Goal: Task Accomplishment & Management: Manage account settings

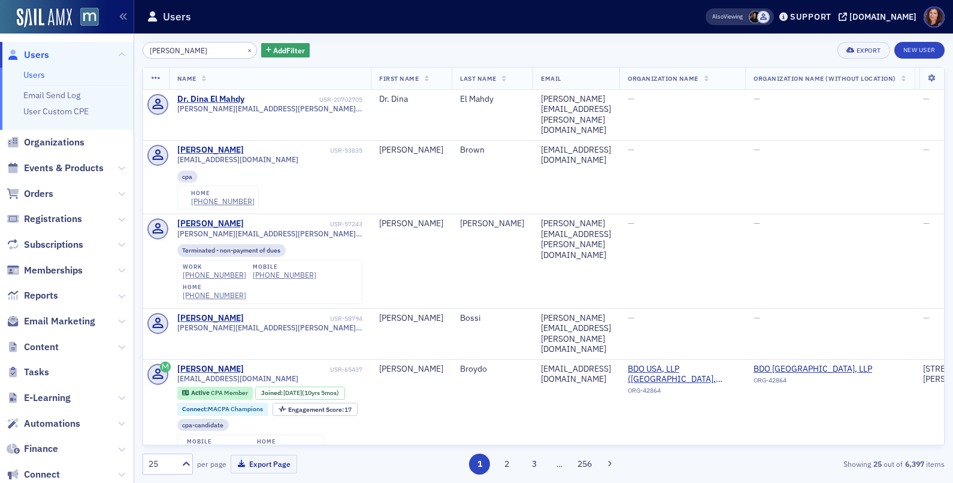
scroll to position [22, 0]
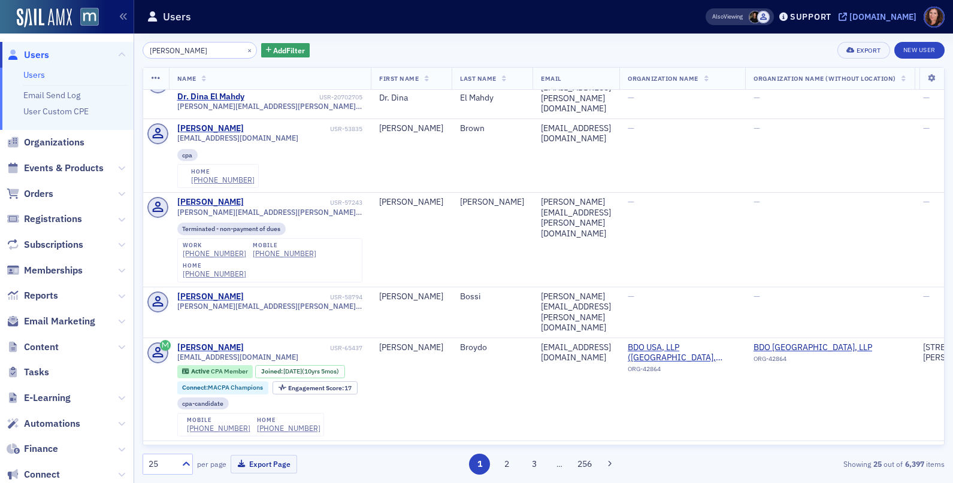
click at [880, 16] on div "[DOMAIN_NAME]" at bounding box center [882, 16] width 67 height 11
click at [60, 166] on span "Events & Products" at bounding box center [64, 168] width 80 height 13
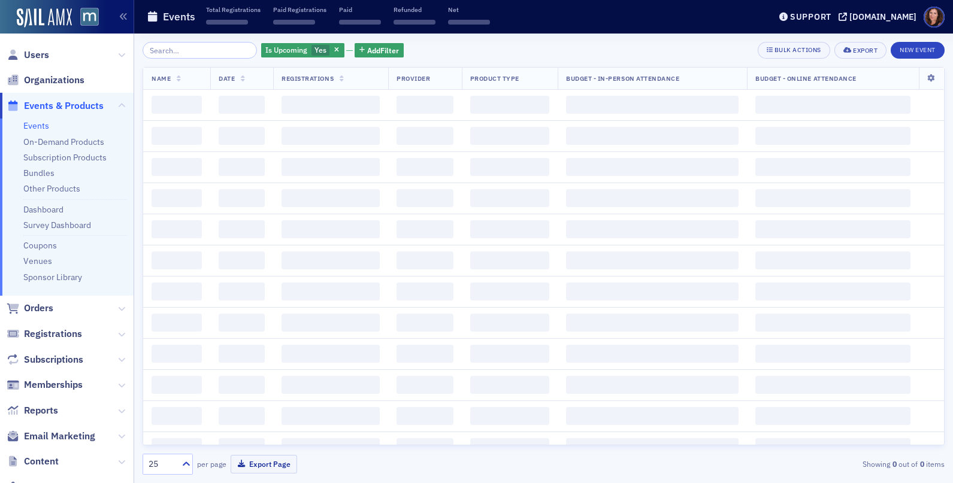
click at [184, 50] on input "search" at bounding box center [200, 50] width 114 height 17
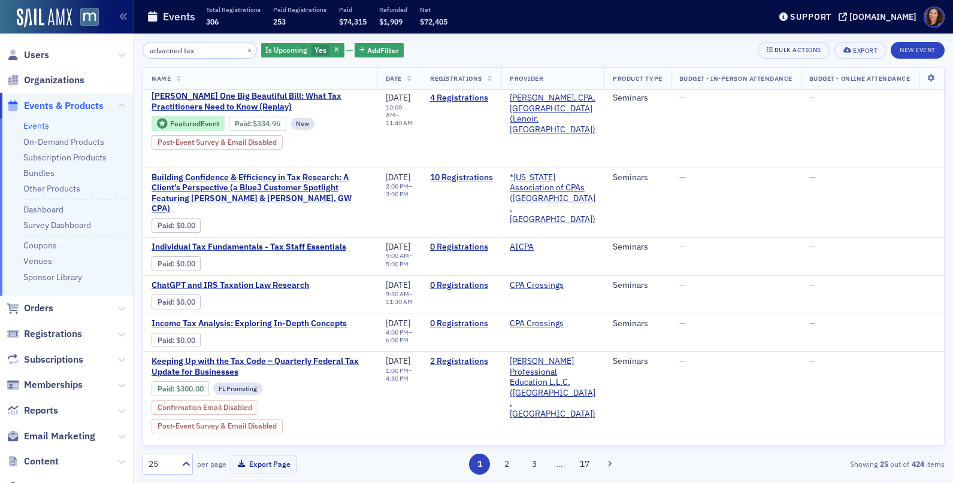
scroll to position [0, 2]
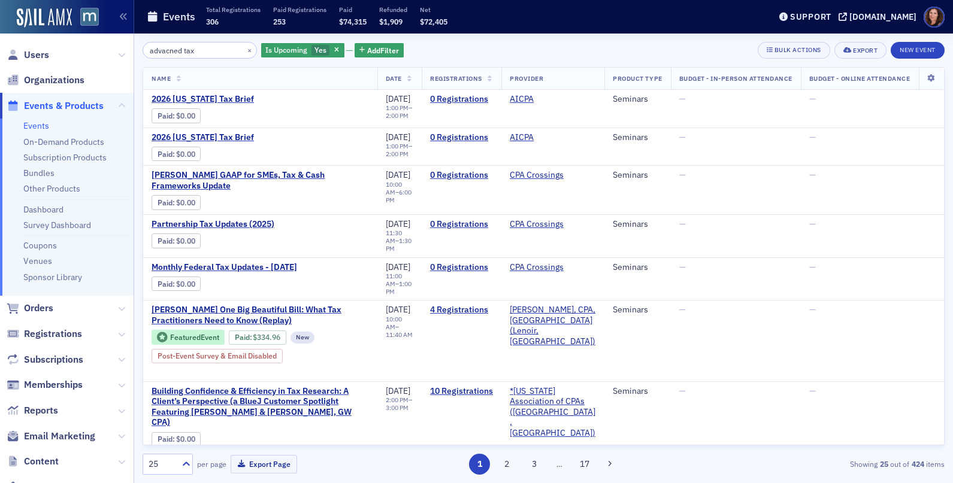
click at [167, 53] on input "advacned tax" at bounding box center [200, 50] width 114 height 17
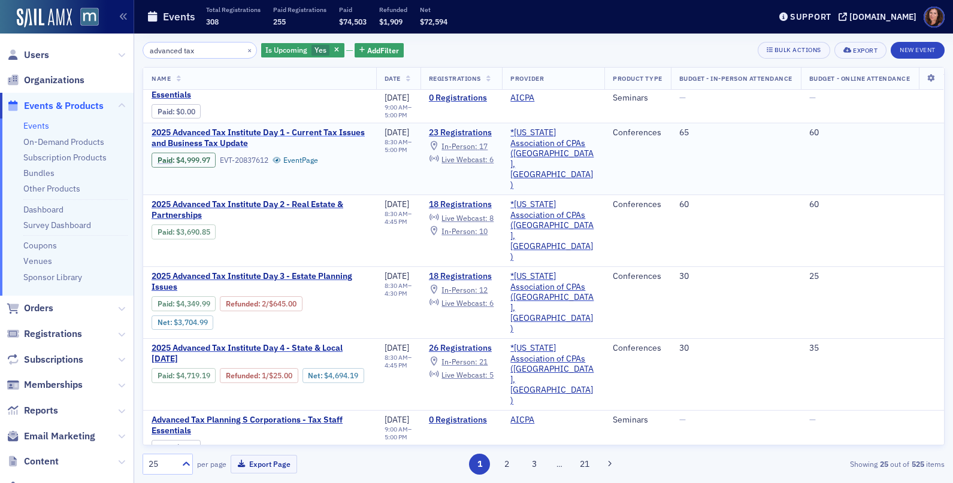
scroll to position [65, 2]
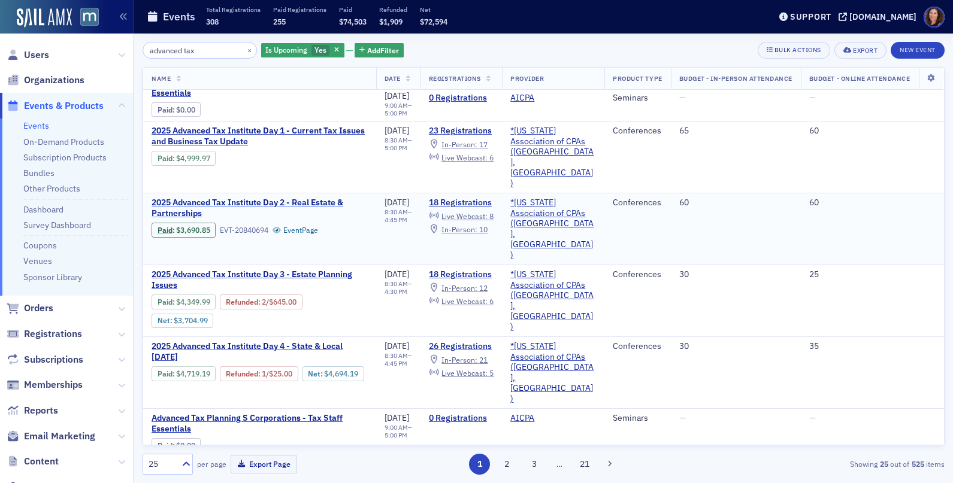
type input "advanced tax"
click at [269, 198] on span "2025 Advanced Tax Institute Day 2 - Real Estate & Partnerships" at bounding box center [259, 208] width 216 height 21
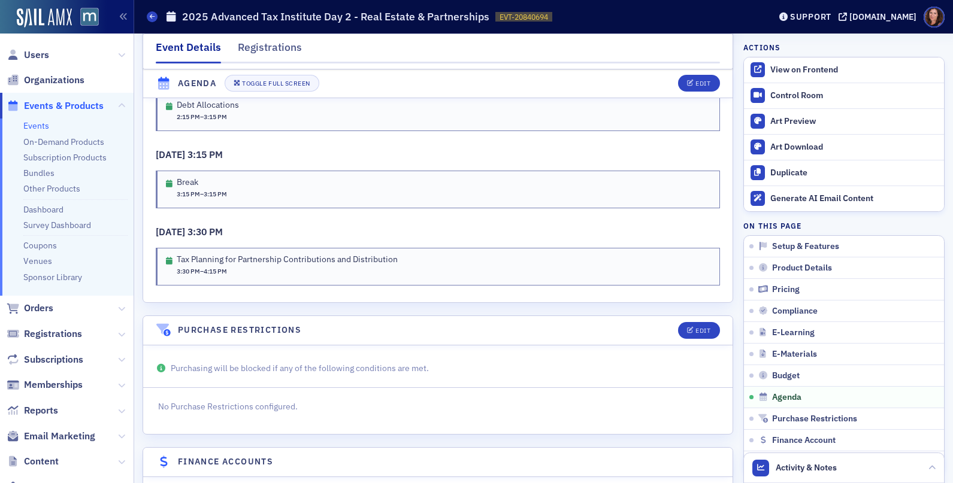
scroll to position [2738, 0]
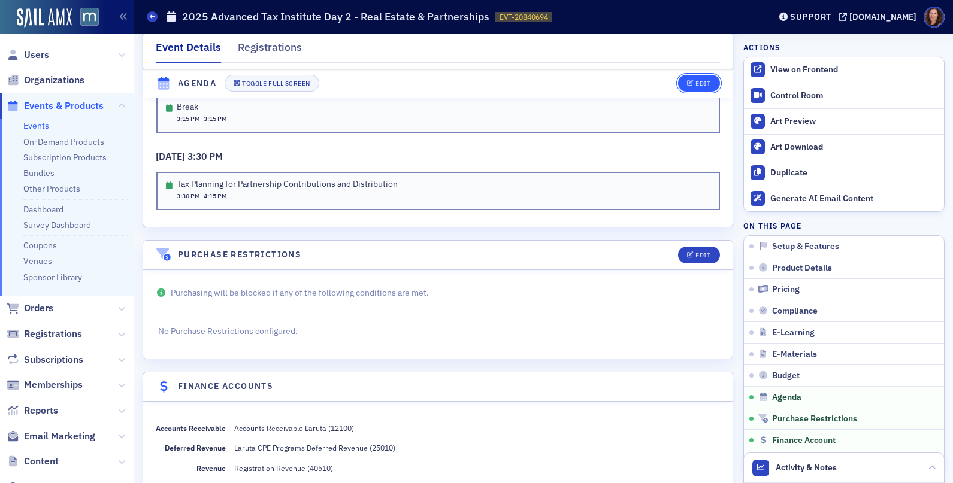
click at [695, 82] on div "Edit" at bounding box center [702, 84] width 15 height 7
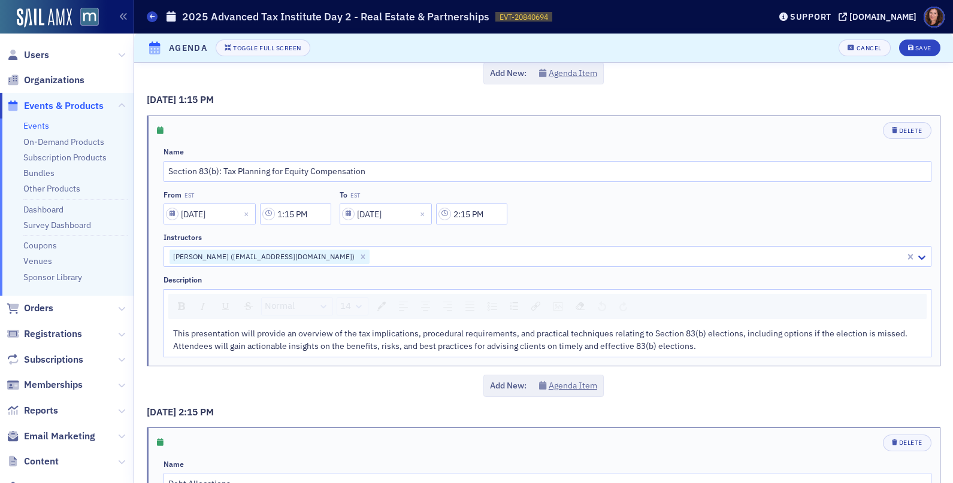
scroll to position [1874, 0]
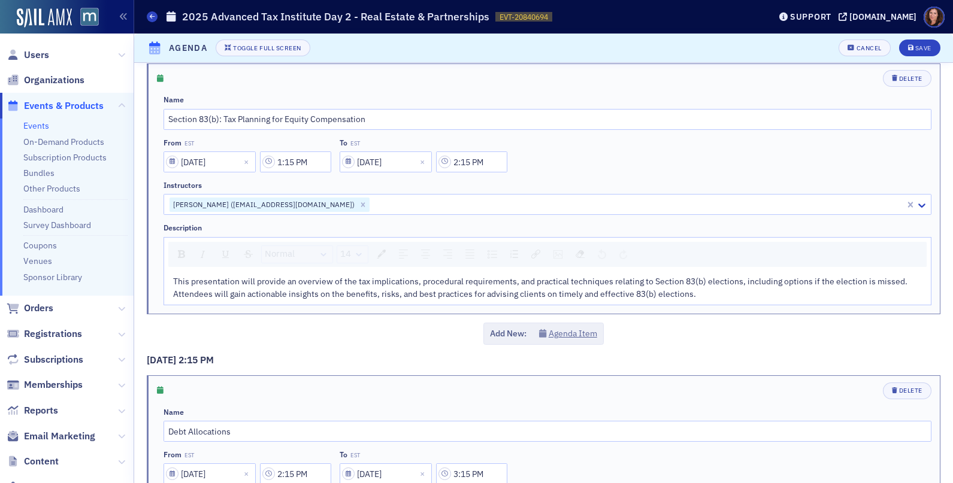
click at [386, 202] on div at bounding box center [637, 204] width 533 height 15
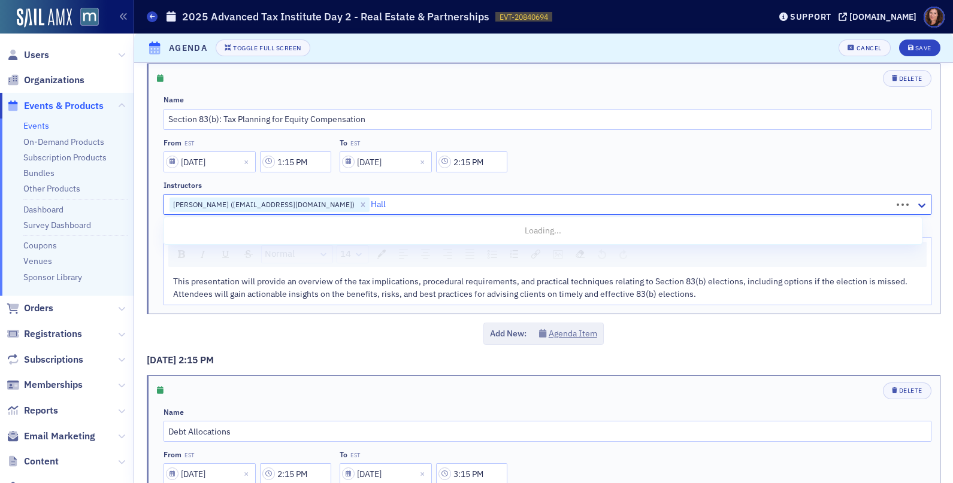
type input "Halle"
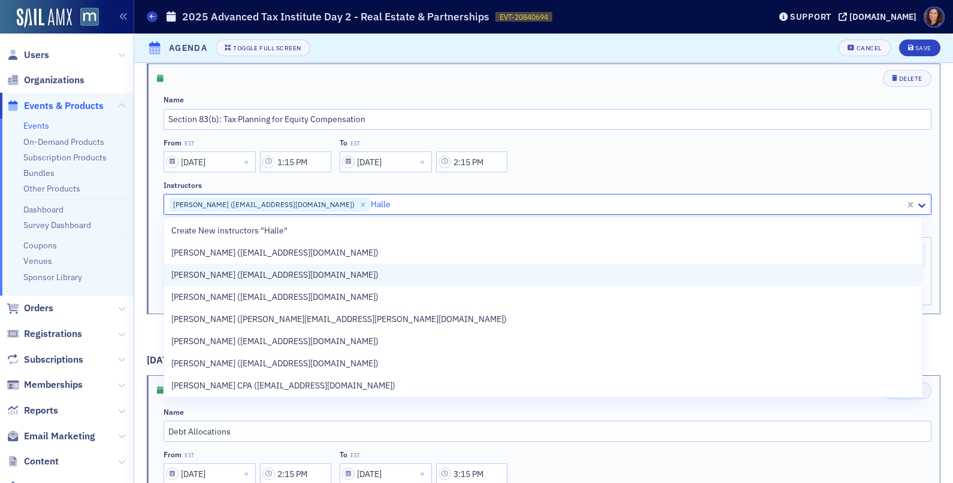
click at [370, 272] on div "Jordan Halle (jhalle@shulmanrogers.com)" at bounding box center [542, 275] width 743 height 13
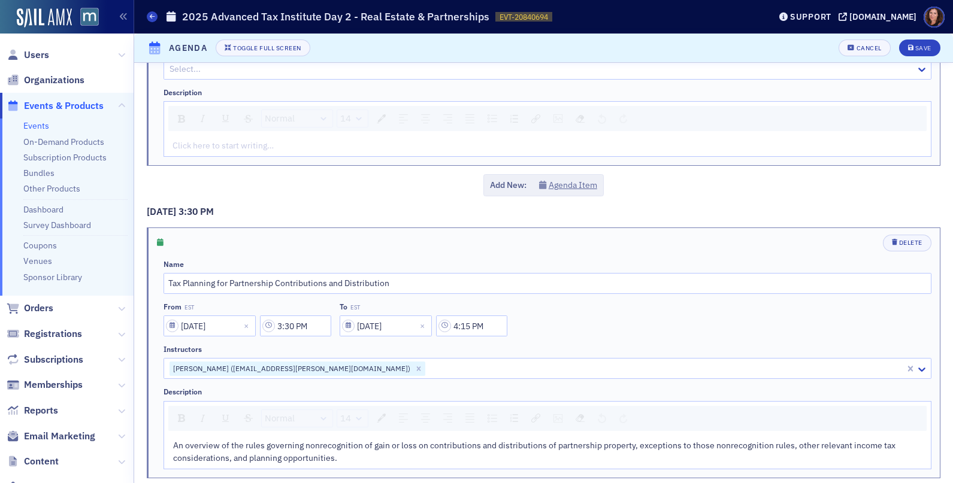
scroll to position [2677, 0]
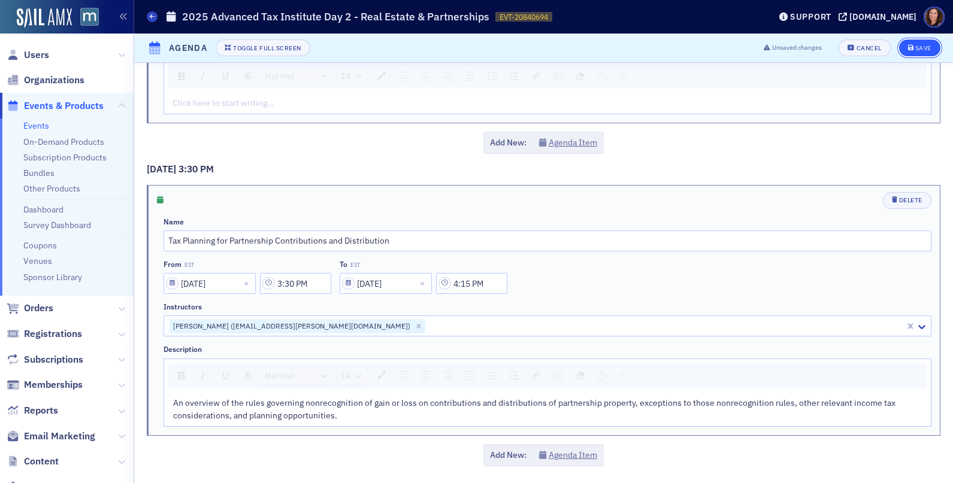
click at [915, 46] on div "Save" at bounding box center [923, 48] width 16 height 7
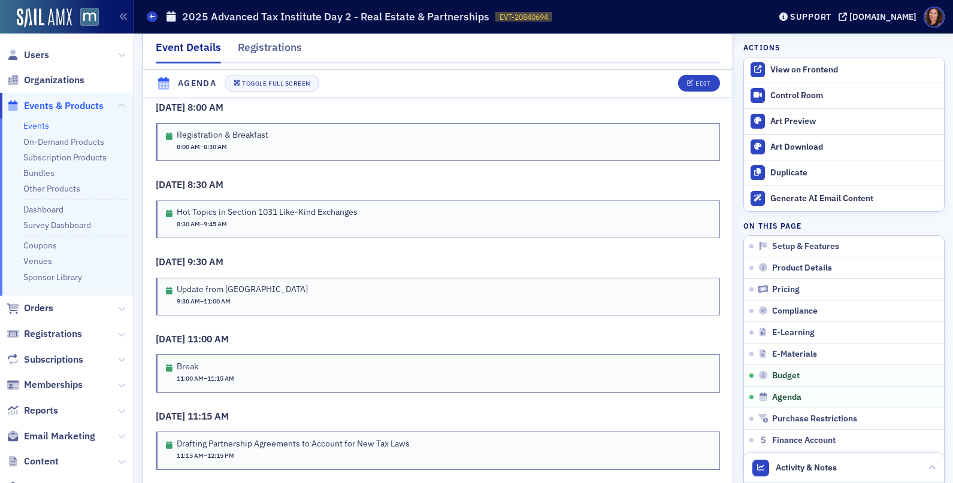
click at [41, 129] on link "Events" at bounding box center [36, 125] width 26 height 11
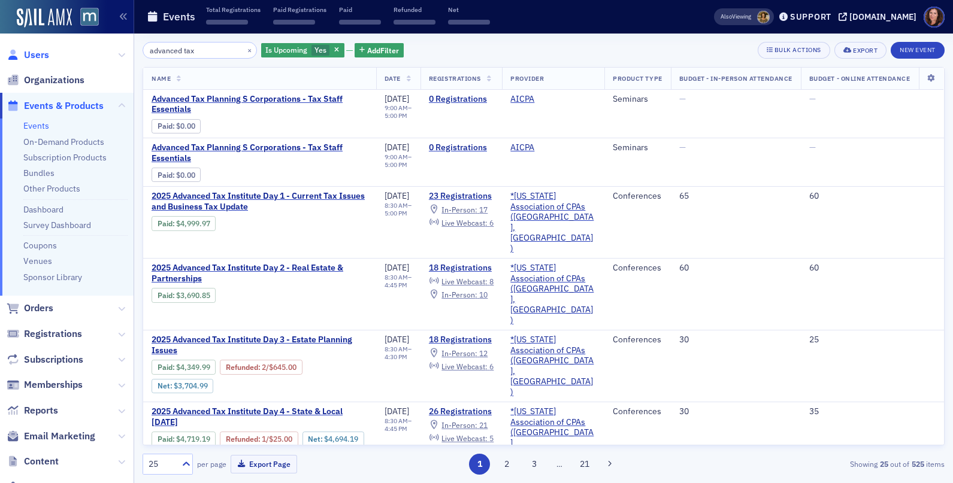
click at [37, 54] on span "Users" at bounding box center [36, 55] width 25 height 13
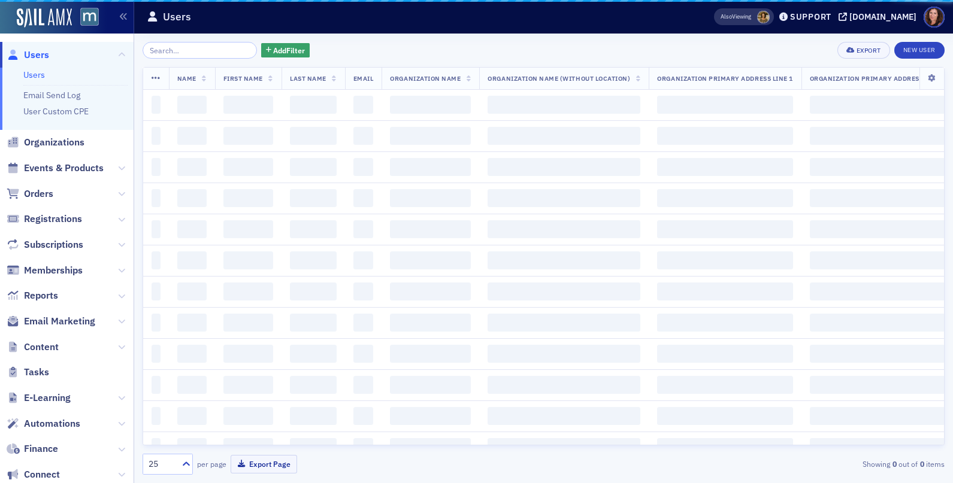
click at [172, 49] on input "search" at bounding box center [200, 50] width 114 height 17
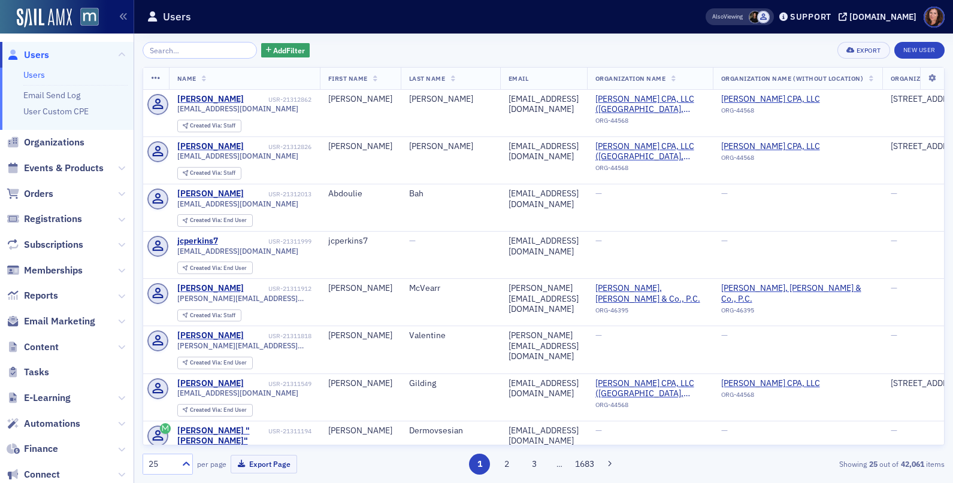
type input "L"
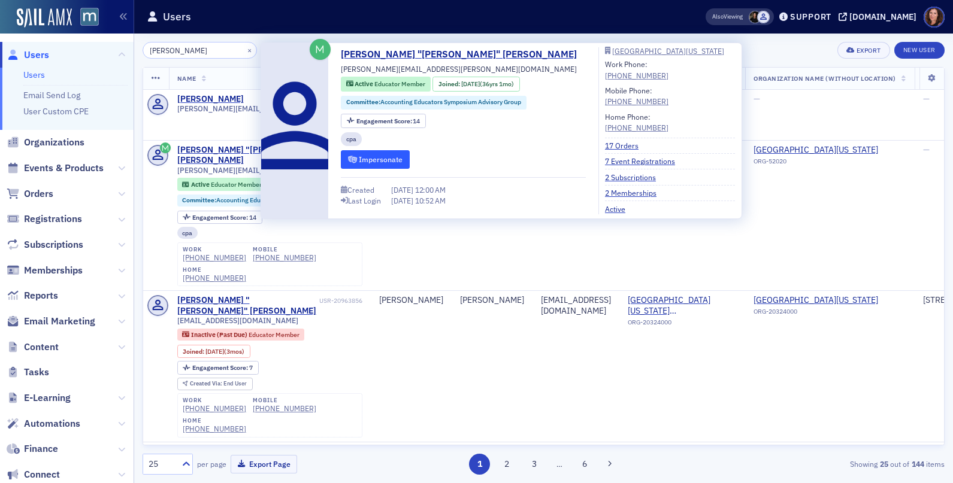
type input "Sharon Levin"
click at [385, 161] on button "Impersonate" at bounding box center [375, 159] width 69 height 19
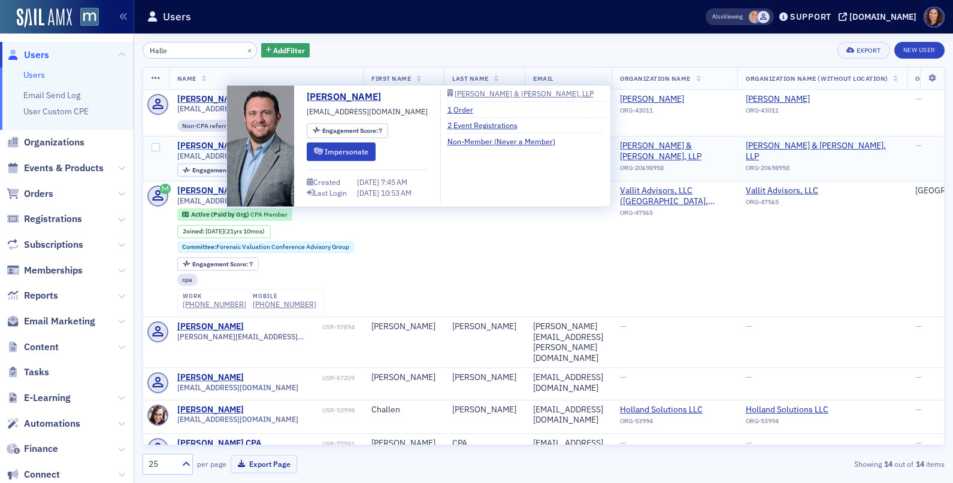
type input "Halle"
click at [192, 147] on div "[PERSON_NAME]" at bounding box center [210, 146] width 66 height 11
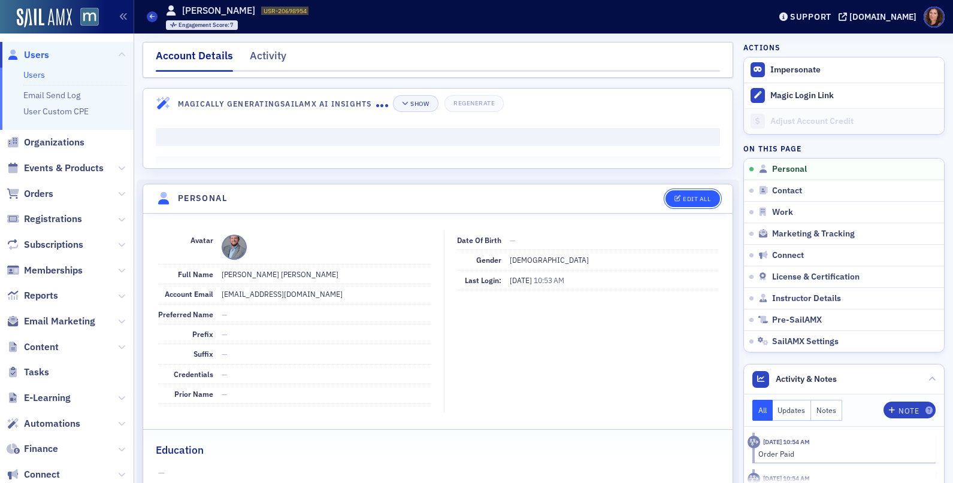
click at [692, 200] on div "Edit All" at bounding box center [697, 199] width 28 height 7
select select "US"
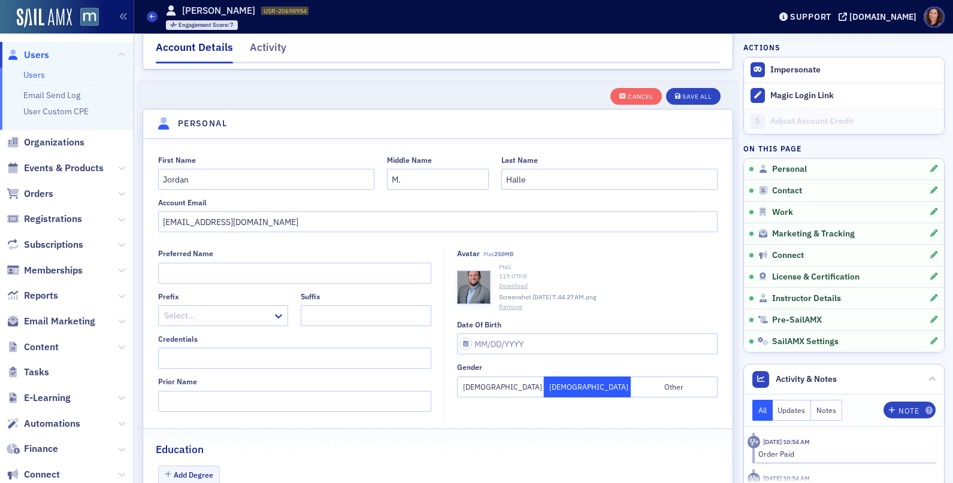
scroll to position [140, 0]
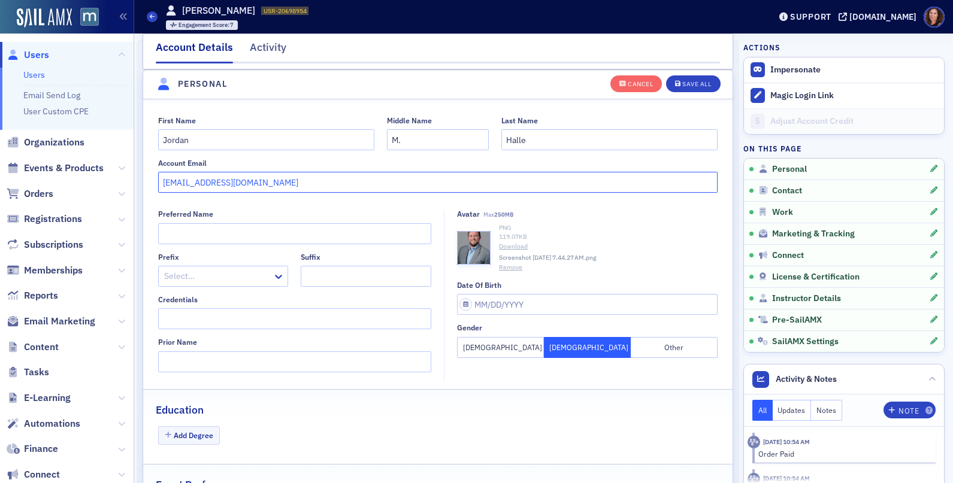
drag, startPoint x: 271, startPoint y: 182, endPoint x: 134, endPoint y: 181, distance: 136.5
paste input "[EMAIL_ADDRESS][DOMAIN_NAME]"
type input "[EMAIL_ADDRESS][DOMAIN_NAME]"
click at [679, 88] on button "Save All" at bounding box center [693, 83] width 54 height 17
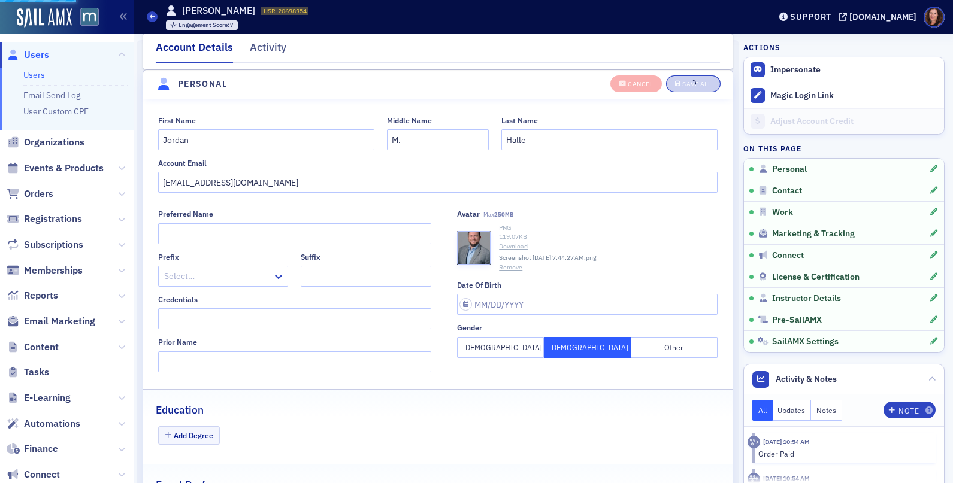
click at [505, 266] on button "Remove" at bounding box center [510, 268] width 23 height 10
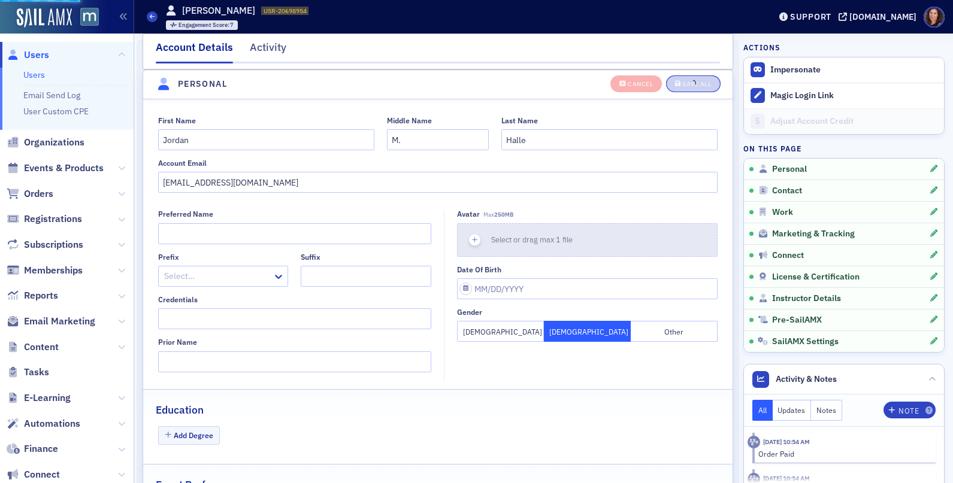
click at [517, 241] on span "Select or drag max 1 file" at bounding box center [531, 240] width 81 height 10
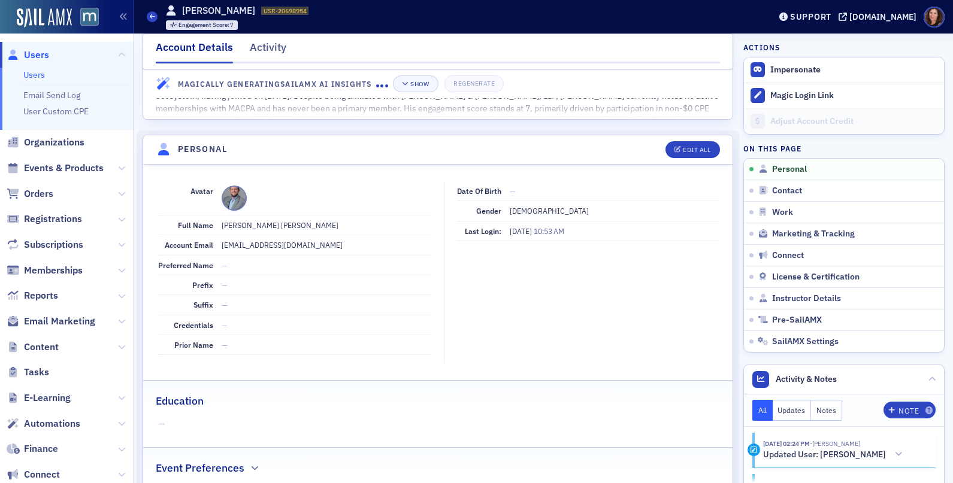
scroll to position [0, 0]
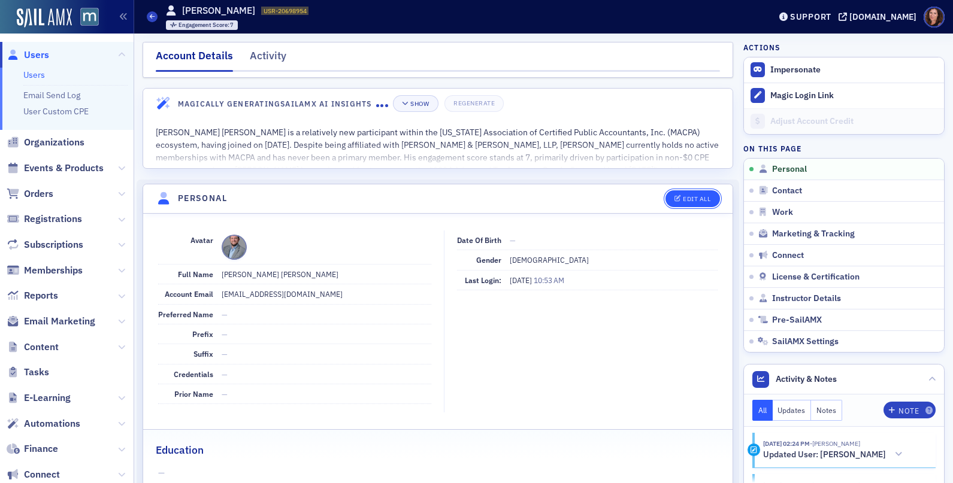
click at [684, 196] on div "Edit All" at bounding box center [697, 199] width 28 height 7
select select "US"
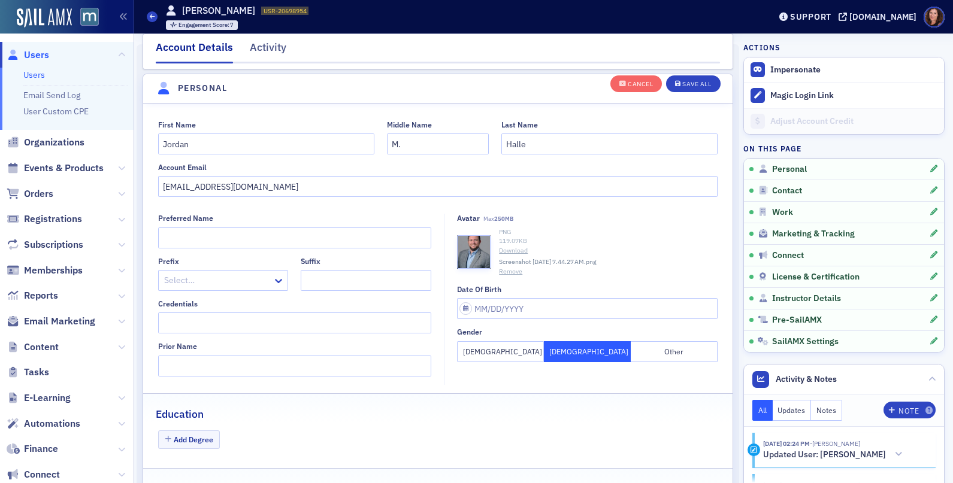
scroll to position [140, 0]
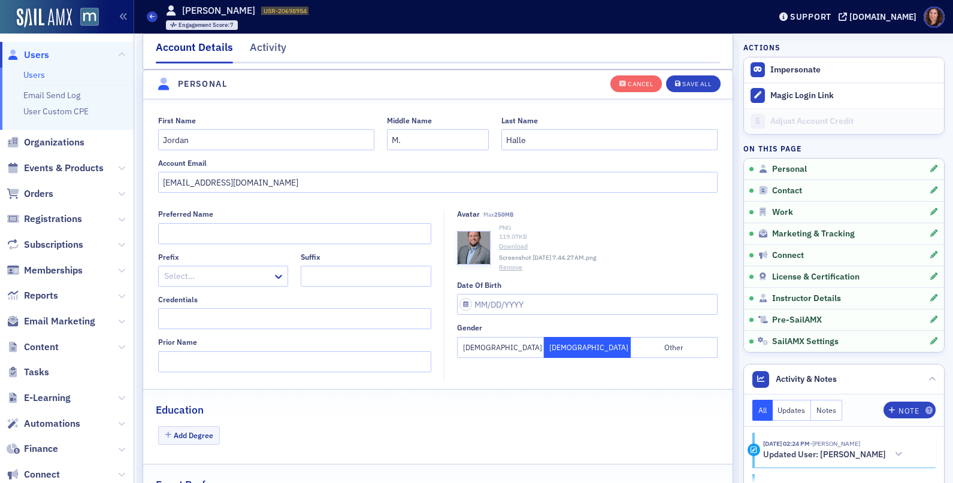
click at [509, 268] on button "Remove" at bounding box center [510, 268] width 23 height 10
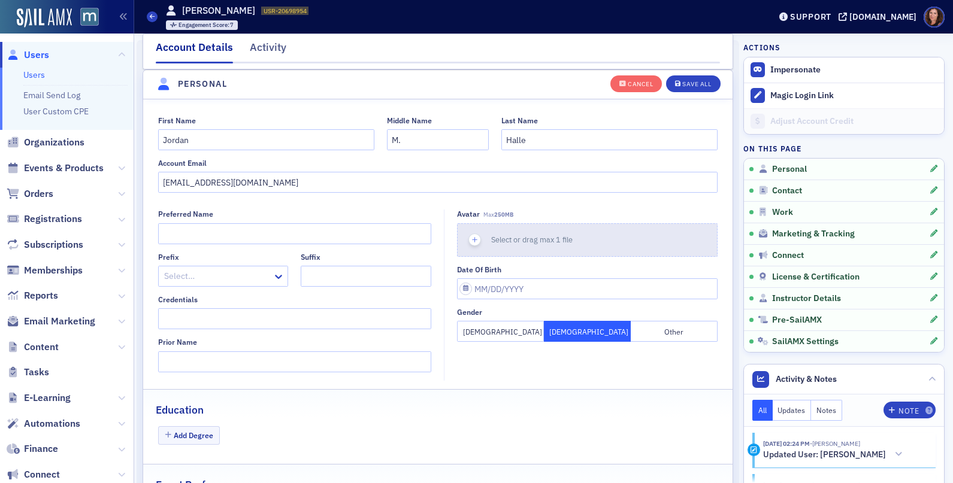
click at [541, 234] on div "Select or drag max 1 file" at bounding box center [536, 239] width 90 height 11
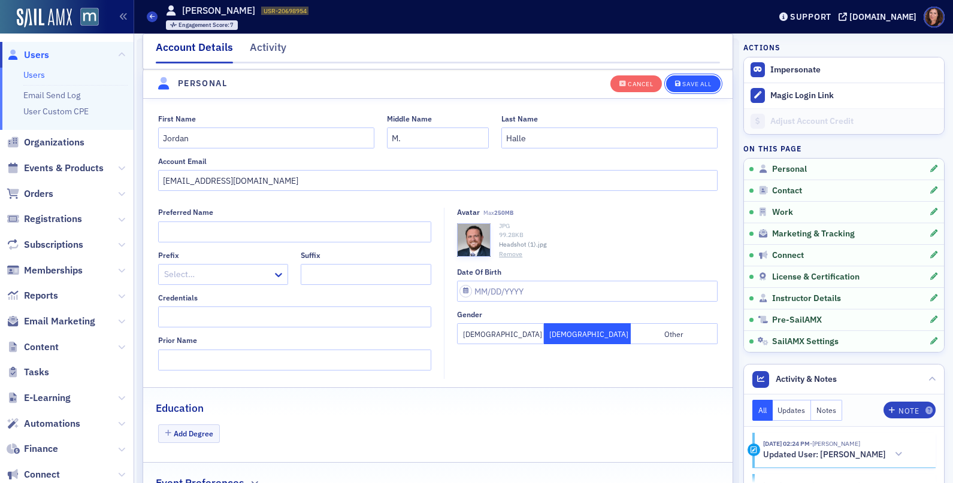
click at [690, 78] on button "Save All" at bounding box center [693, 83] width 54 height 17
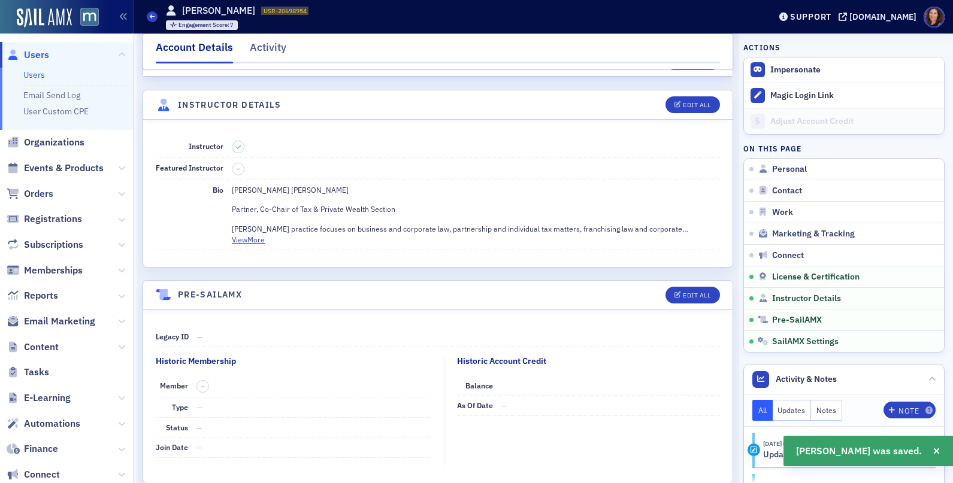
scroll to position [2062, 0]
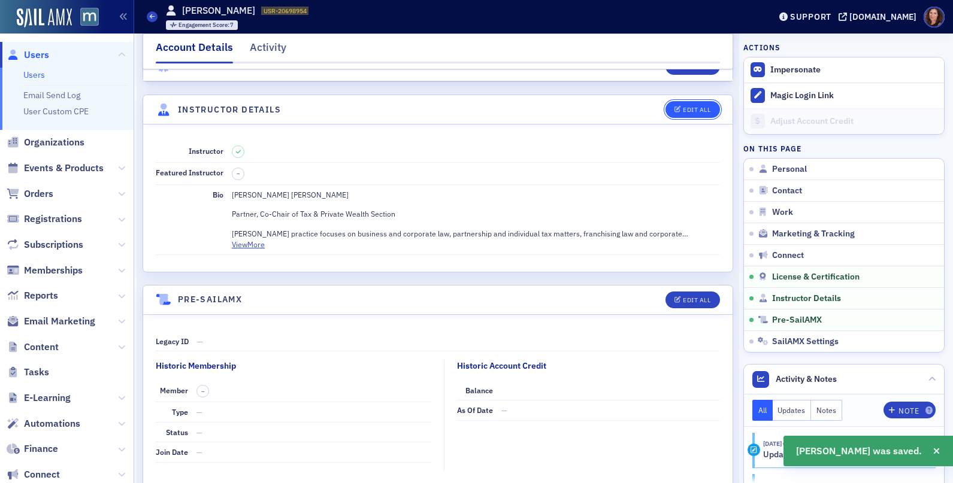
click at [683, 109] on div "Edit All" at bounding box center [697, 110] width 28 height 7
select select "US"
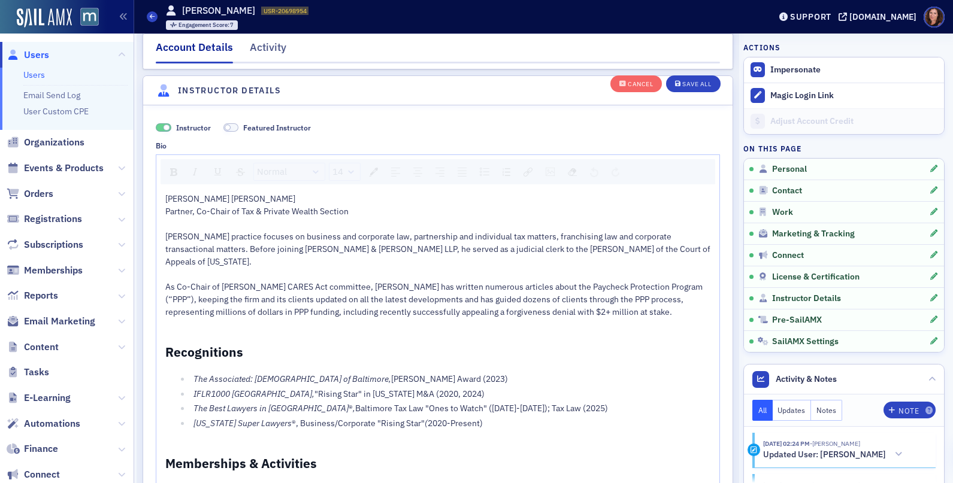
scroll to position [2287, 0]
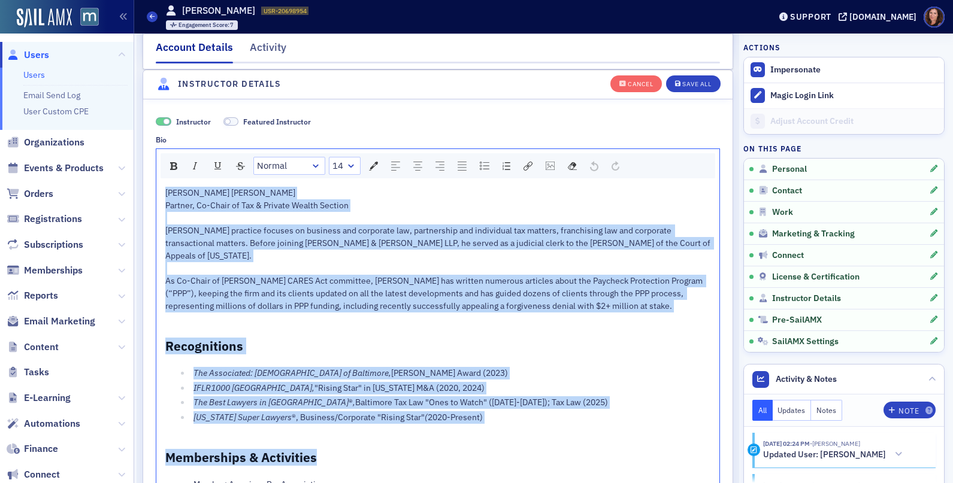
drag, startPoint x: 166, startPoint y: 194, endPoint x: 564, endPoint y: 454, distance: 475.0
click at [565, 454] on div "[PERSON_NAME] [PERSON_NAME] Partner, Co-Chair of Tax & Private Wealth Section […" at bounding box center [437, 389] width 545 height 405
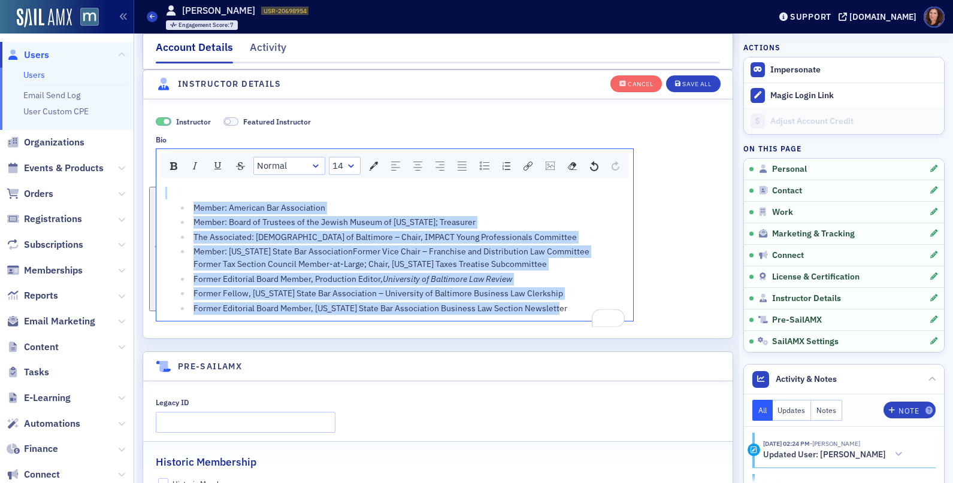
drag, startPoint x: 177, startPoint y: 188, endPoint x: 587, endPoint y: 337, distance: 436.4
click at [587, 337] on div "Instructor Featured Instructor Bio Normal 14 Member: American Bar Association M…" at bounding box center [437, 219] width 589 height 240
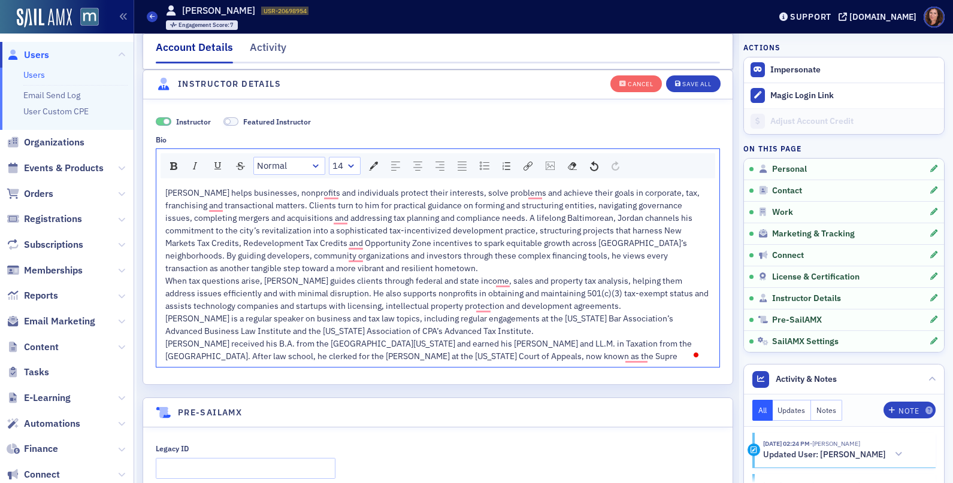
click at [422, 275] on div "When tax questions arise, [PERSON_NAME] guides clients through federal and stat…" at bounding box center [437, 294] width 545 height 38
click at [416, 272] on div "[PERSON_NAME] helps businesses, nonprofits and individuals protect their intere…" at bounding box center [437, 231] width 545 height 88
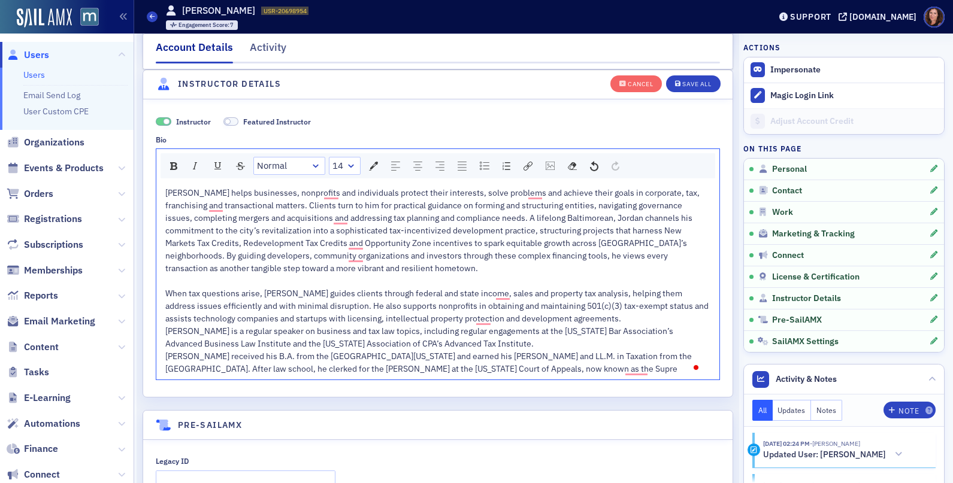
click at [504, 343] on div "[PERSON_NAME] is a regular speaker on business and tax law topics, including re…" at bounding box center [437, 337] width 545 height 25
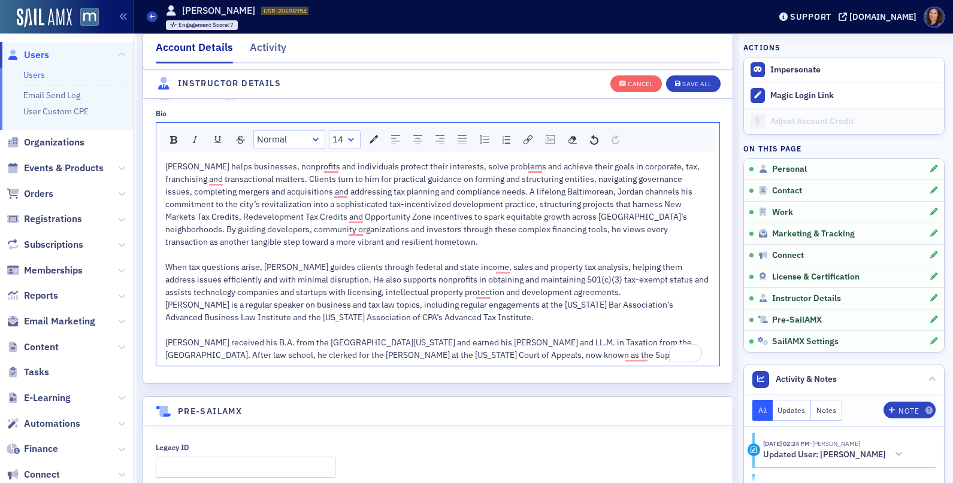
scroll to position [2316, 0]
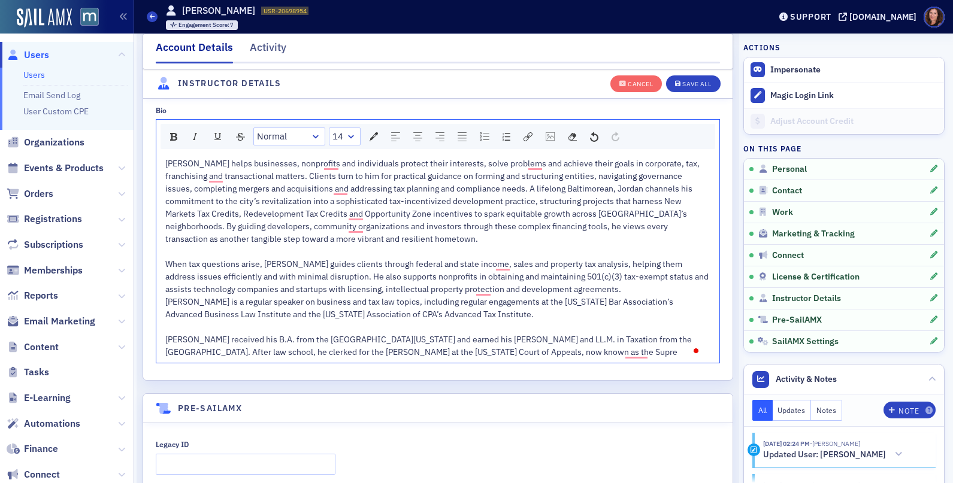
click at [650, 353] on div "[PERSON_NAME] received his B.A. from the [GEOGRAPHIC_DATA][US_STATE] and earned…" at bounding box center [437, 346] width 545 height 25
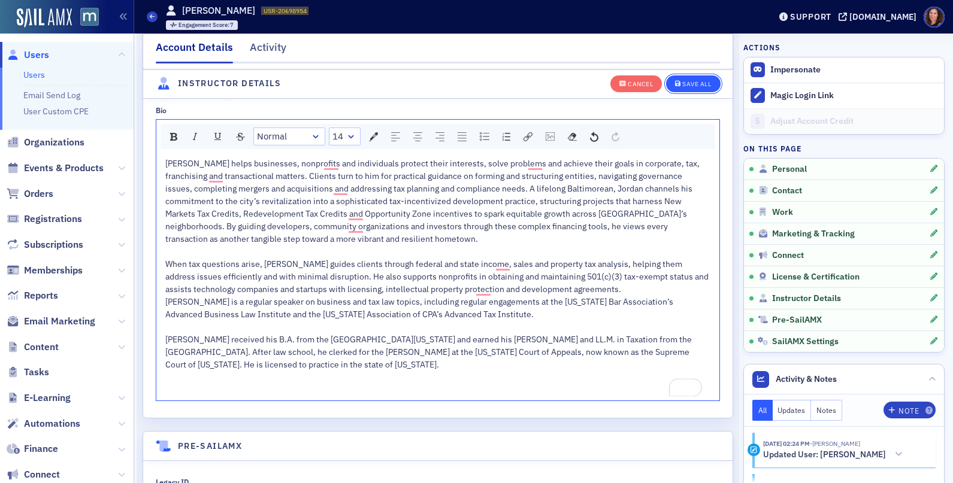
click at [682, 87] on div "Save All" at bounding box center [696, 84] width 29 height 7
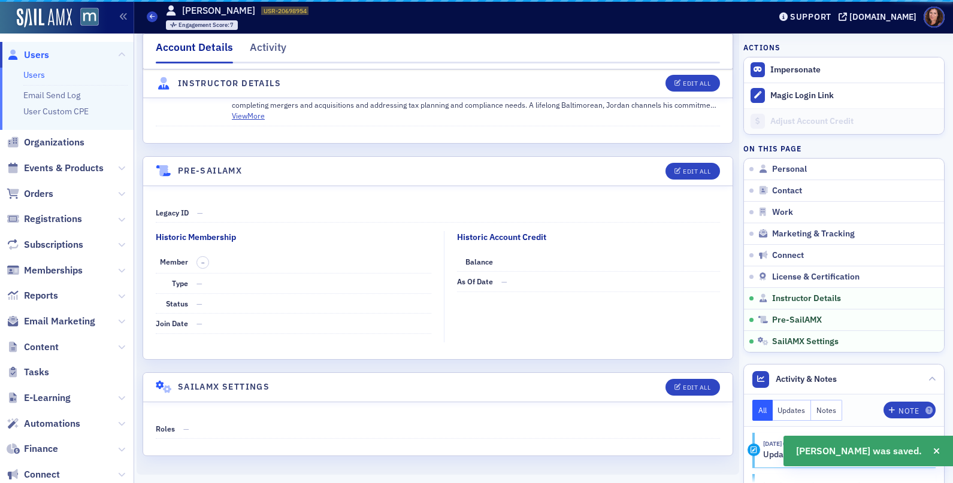
scroll to position [2174, 0]
